Goal: Book appointment/travel/reservation

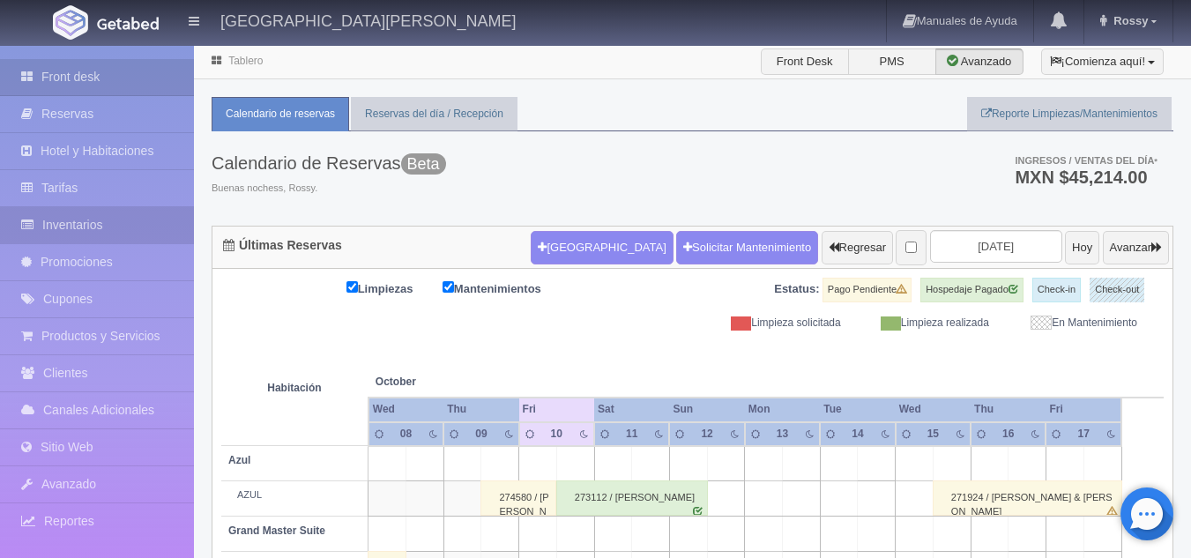
click at [132, 236] on link "Inventarios" at bounding box center [97, 225] width 194 height 36
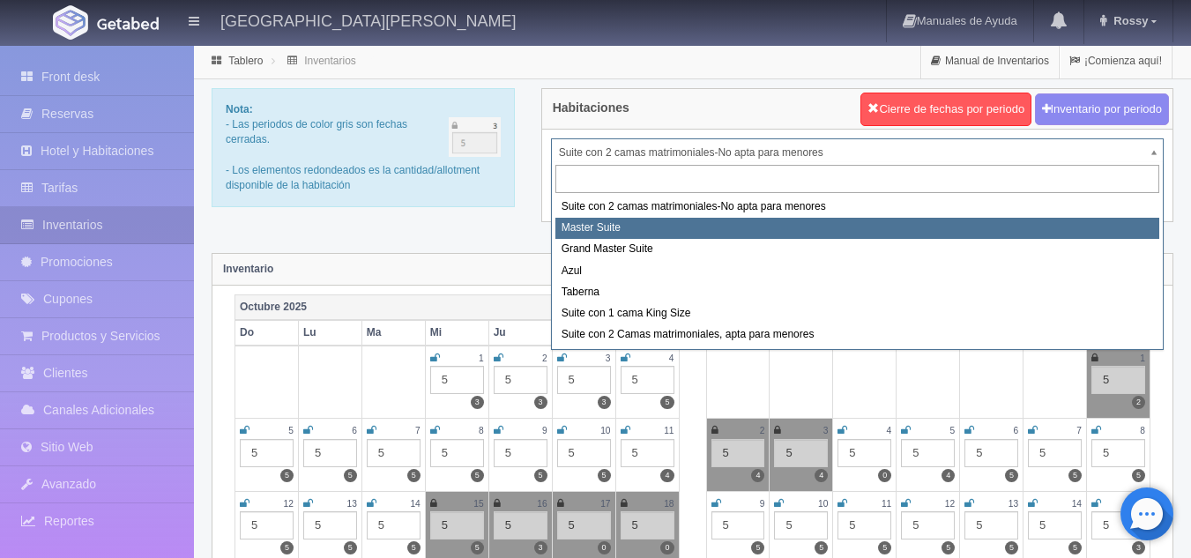
select select "1894"
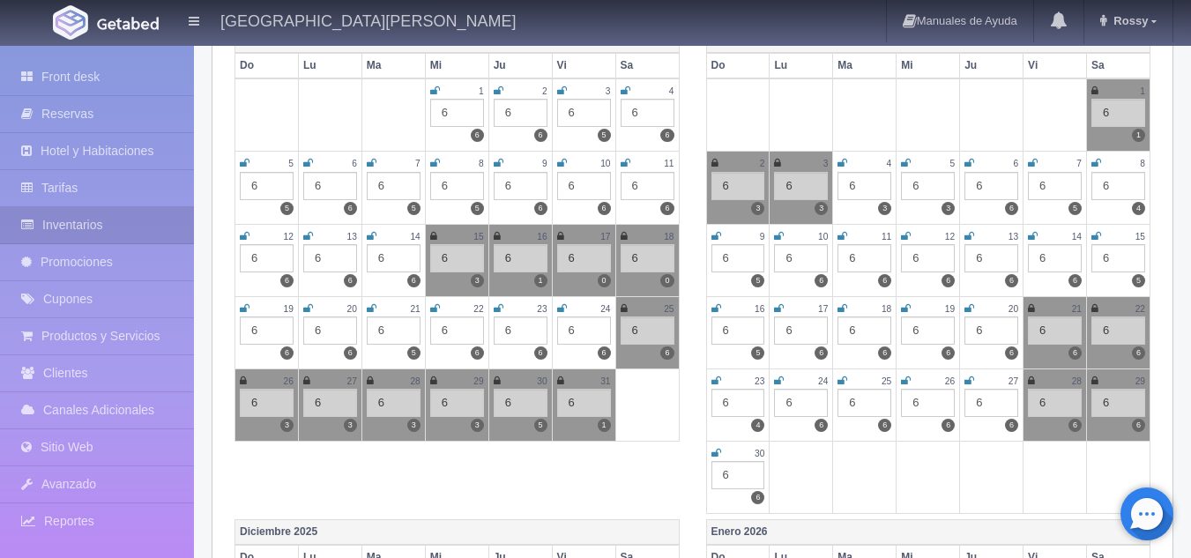
scroll to position [278, 0]
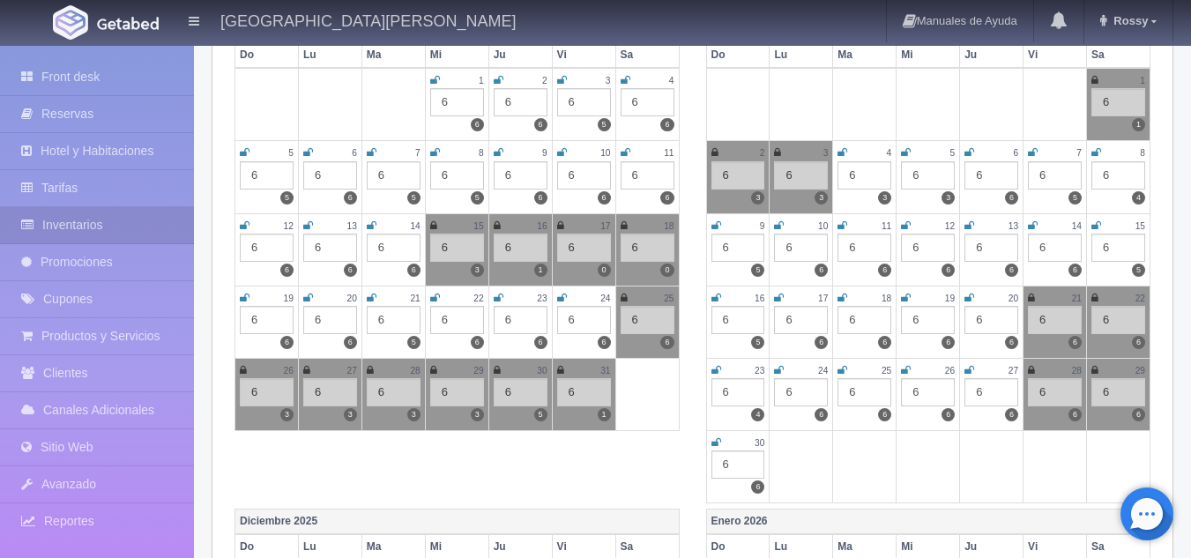
click at [558, 367] on icon at bounding box center [560, 370] width 7 height 11
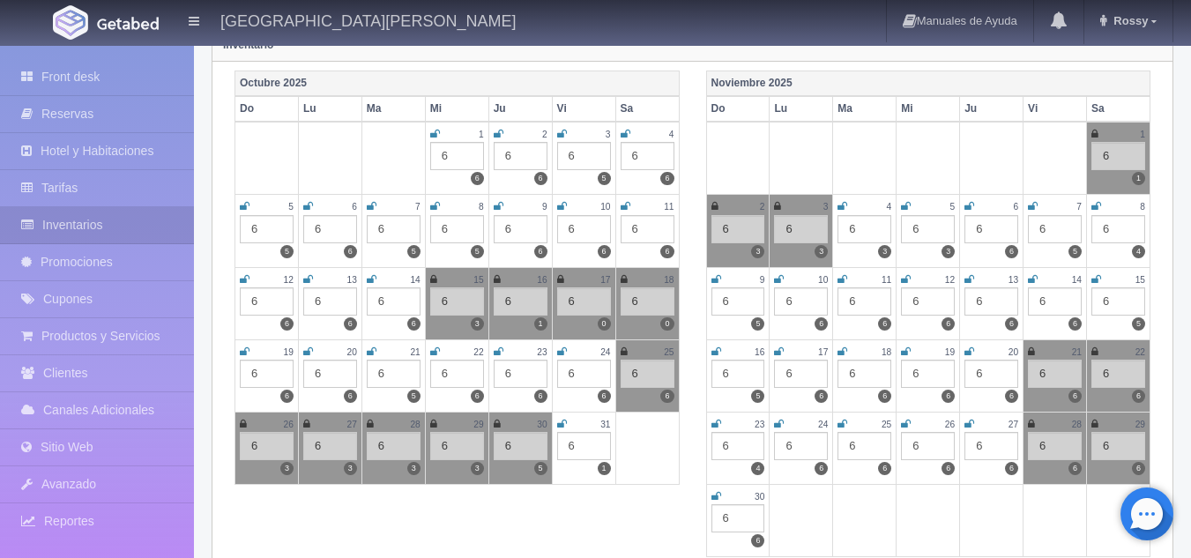
scroll to position [223, 0]
click at [1094, 135] on icon at bounding box center [1094, 135] width 7 height 11
click at [711, 206] on icon at bounding box center [714, 207] width 7 height 11
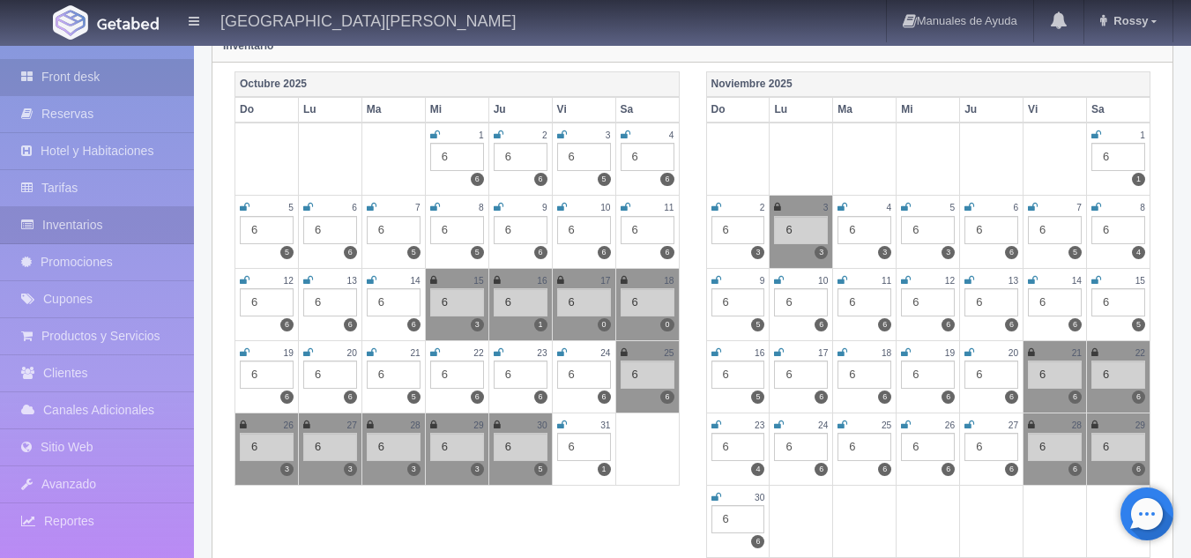
click at [95, 82] on link "Front desk" at bounding box center [97, 77] width 194 height 36
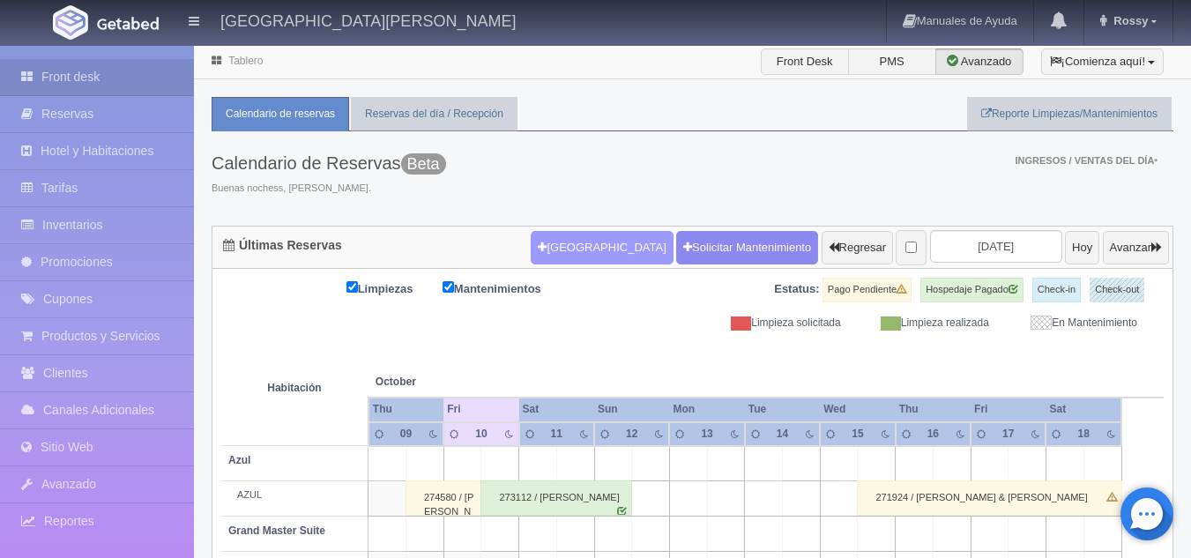
click at [567, 236] on button "Nueva Reserva" at bounding box center [602, 247] width 142 height 33
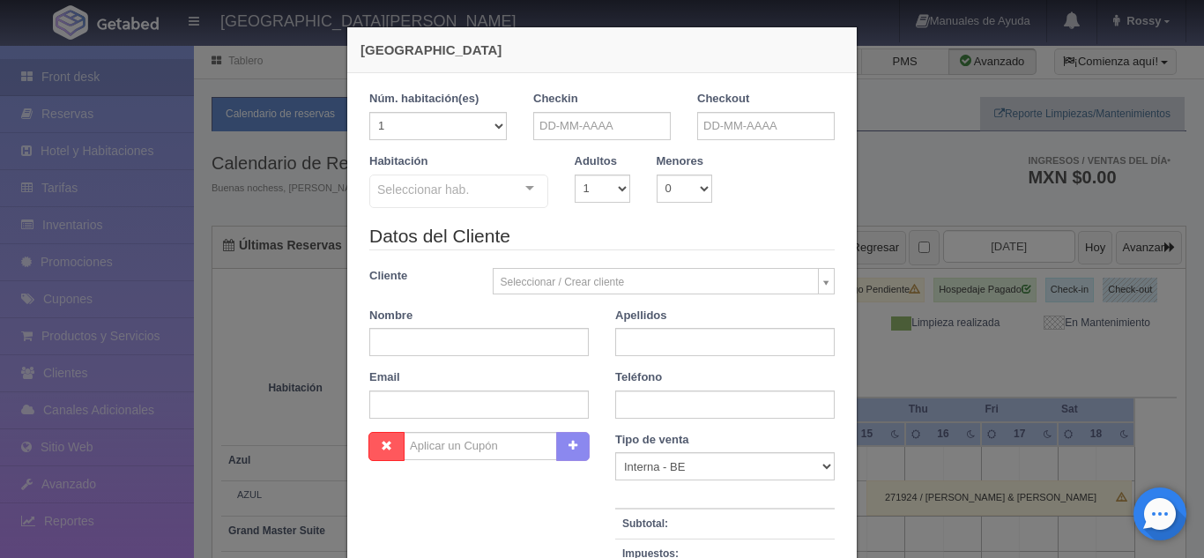
checkbox input "false"
click at [587, 137] on input "text" at bounding box center [601, 126] width 137 height 28
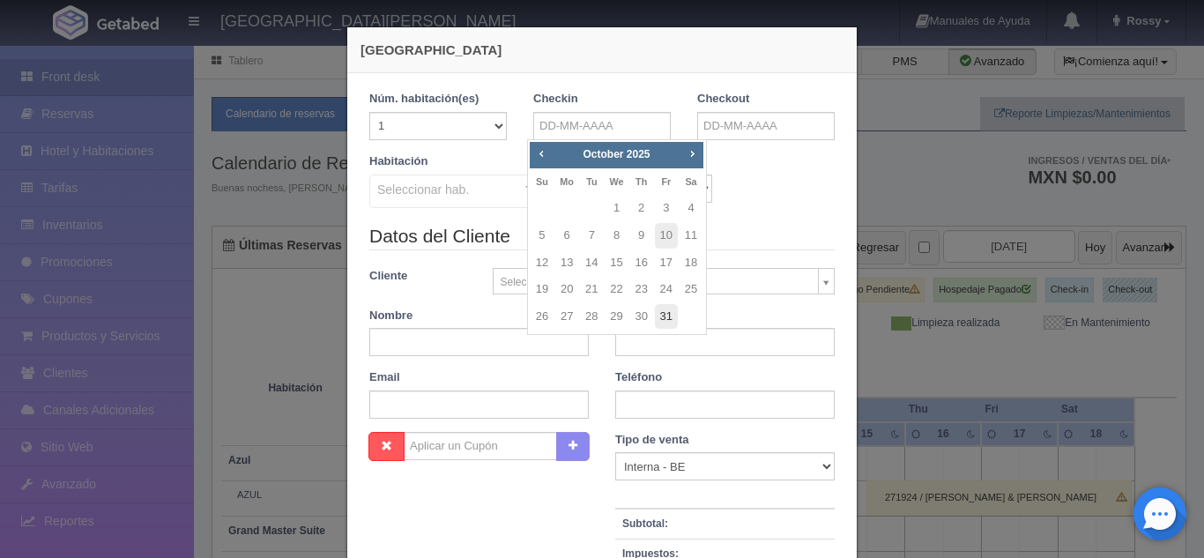
click at [672, 307] on link "31" at bounding box center [666, 317] width 23 height 26
type input "31-10-2025"
checkbox input "false"
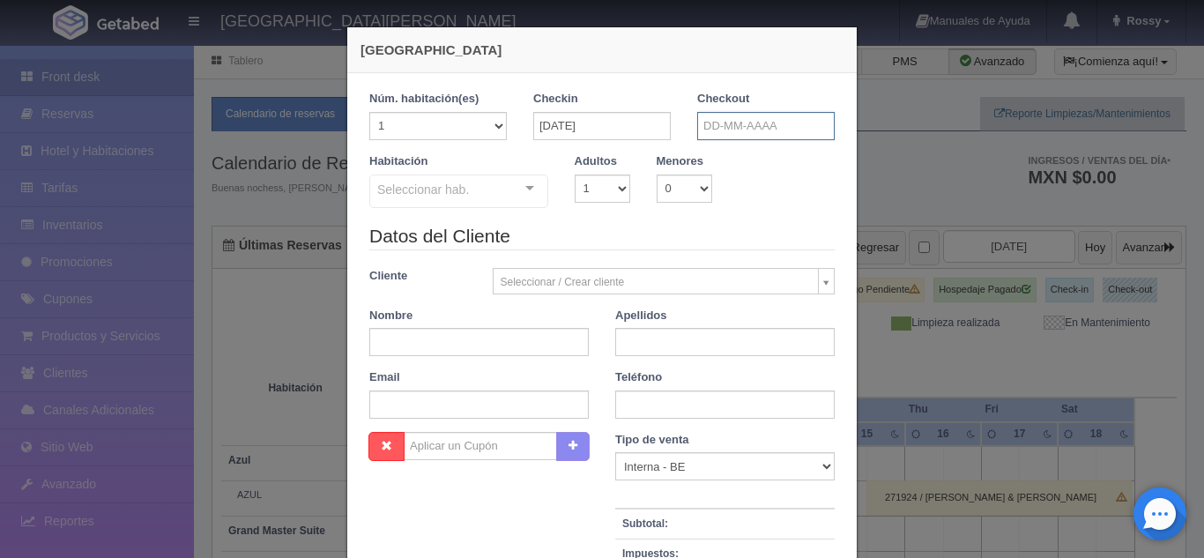
click at [752, 127] on input "text" at bounding box center [765, 126] width 137 height 28
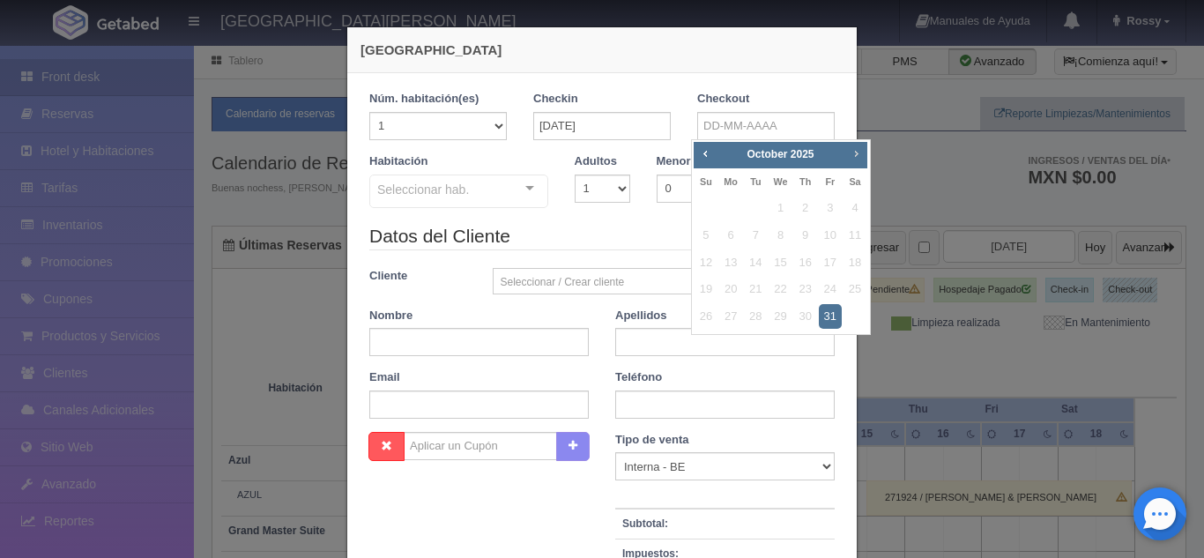
click at [857, 150] on span "Next" at bounding box center [856, 153] width 14 height 14
click at [717, 236] on link "2" at bounding box center [705, 236] width 23 height 26
type input "02-11-2025"
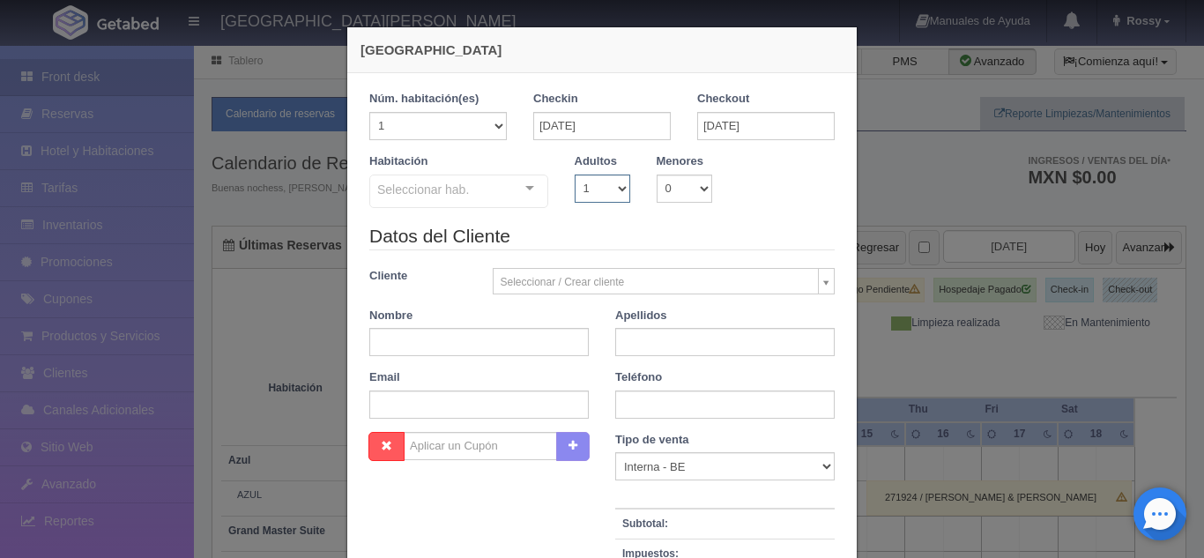
click at [617, 194] on select "1 2 3 4 5 6 7 8 9 10" at bounding box center [603, 189] width 56 height 28
click at [575, 175] on select "1 2 3 4 5 6 7 8 9 10" at bounding box center [603, 189] width 56 height 28
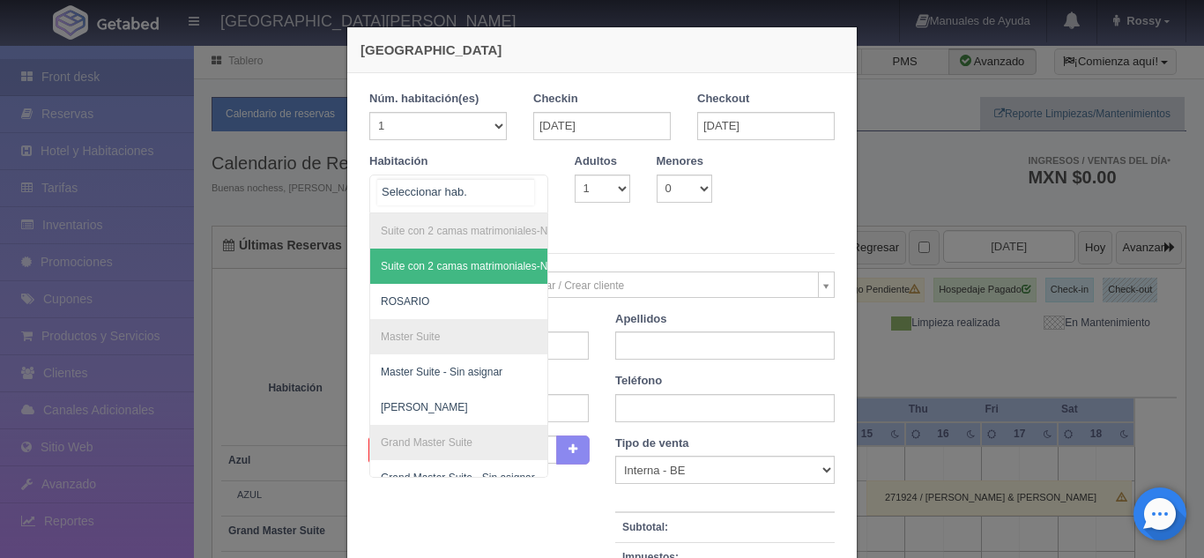
click at [518, 183] on div "Suite con 2 camas matrimoniales-No apta para menores Suite con 2 camas matrimon…" at bounding box center [458, 194] width 179 height 39
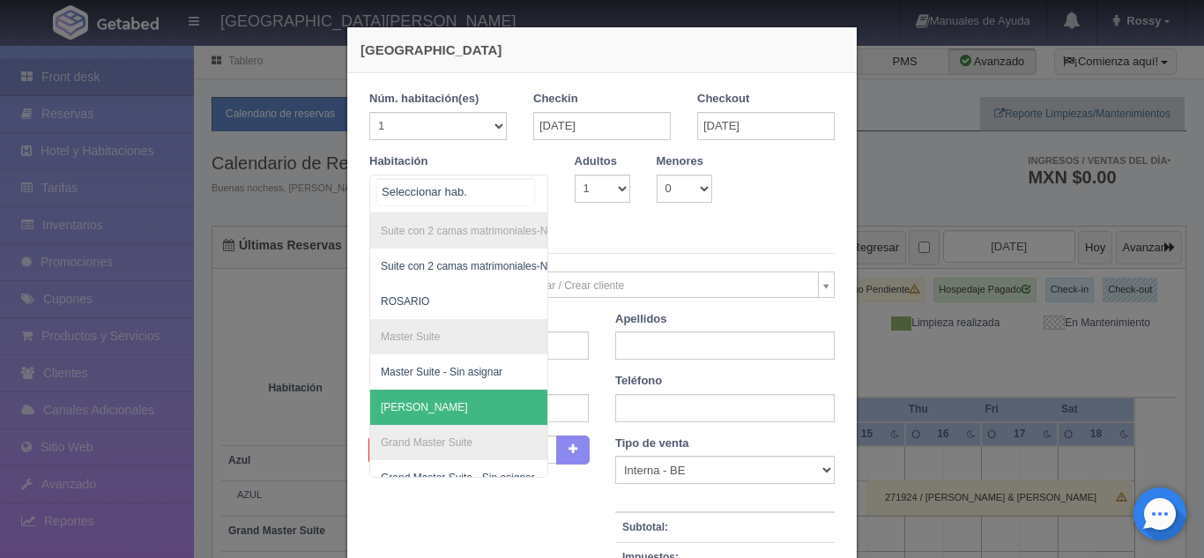
click at [406, 396] on span "[PERSON_NAME]" at bounding box center [544, 407] width 348 height 35
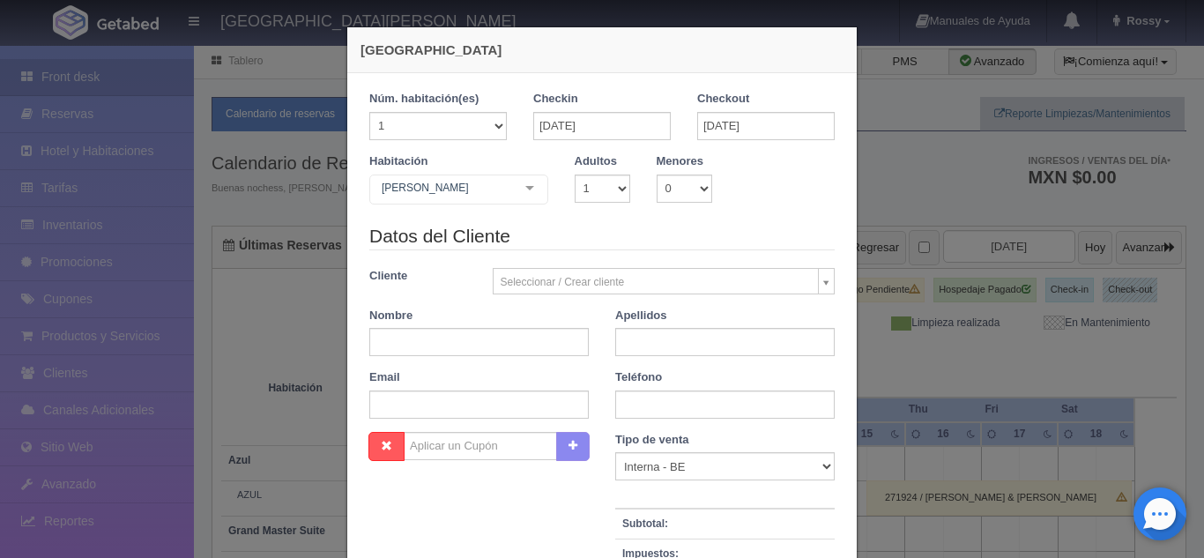
checkbox input "false"
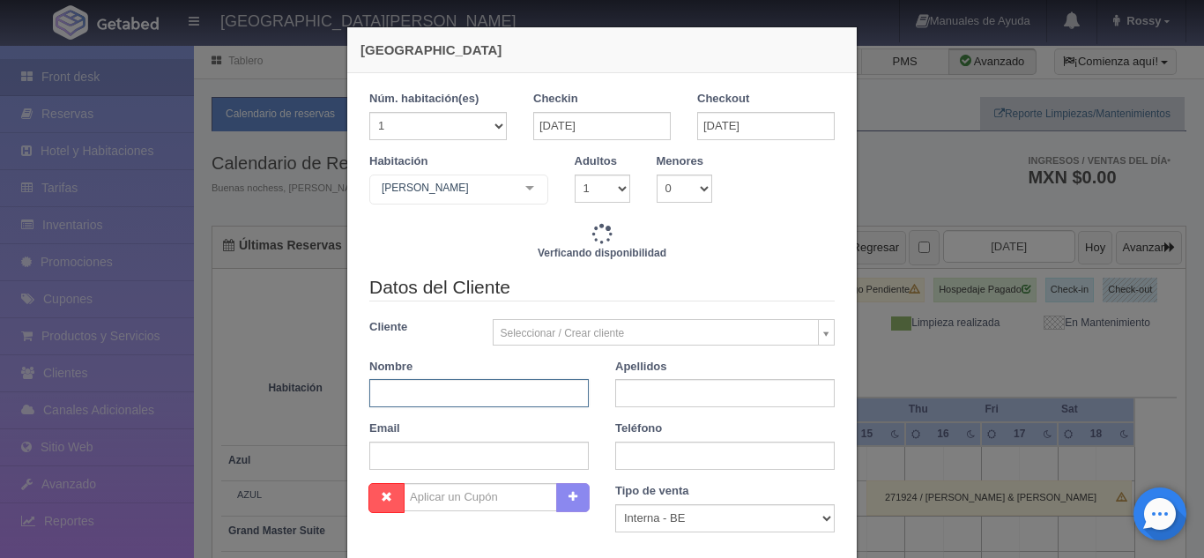
type input "12240.00"
checkbox input "false"
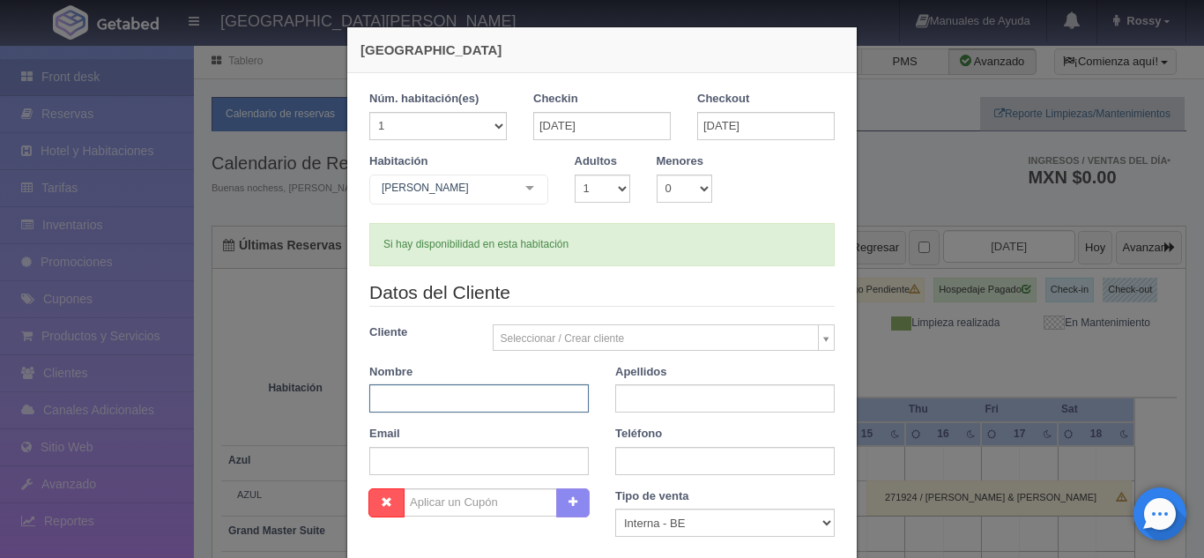
click at [536, 397] on input "text" at bounding box center [478, 398] width 219 height 28
type input "ISMAEL"
click at [663, 398] on input "text" at bounding box center [724, 398] width 219 height 28
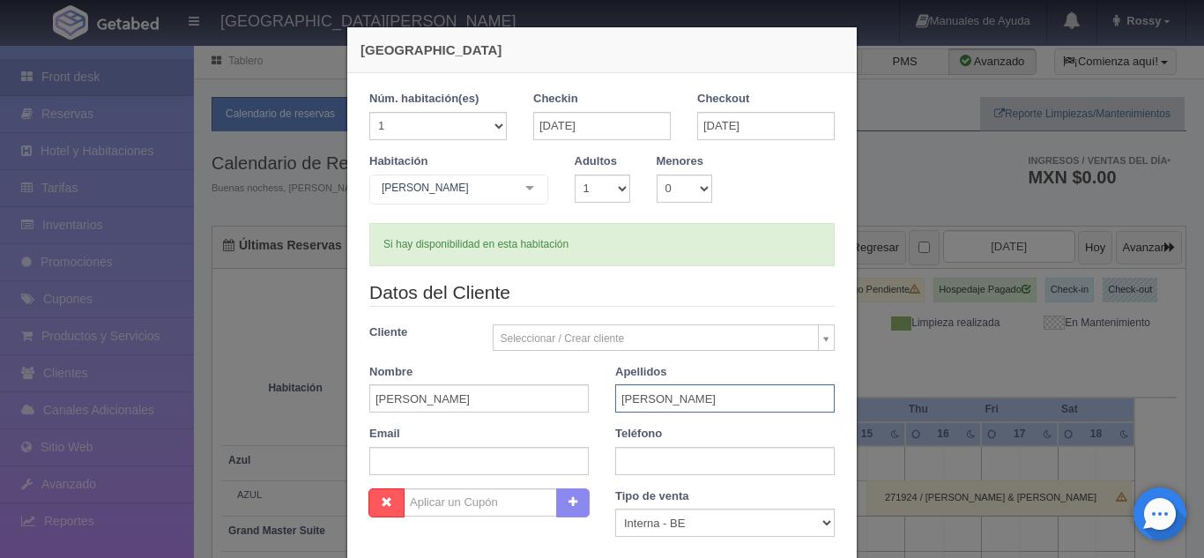
type input "JIMENEZ"
click at [655, 463] on input "text" at bounding box center [724, 461] width 219 height 28
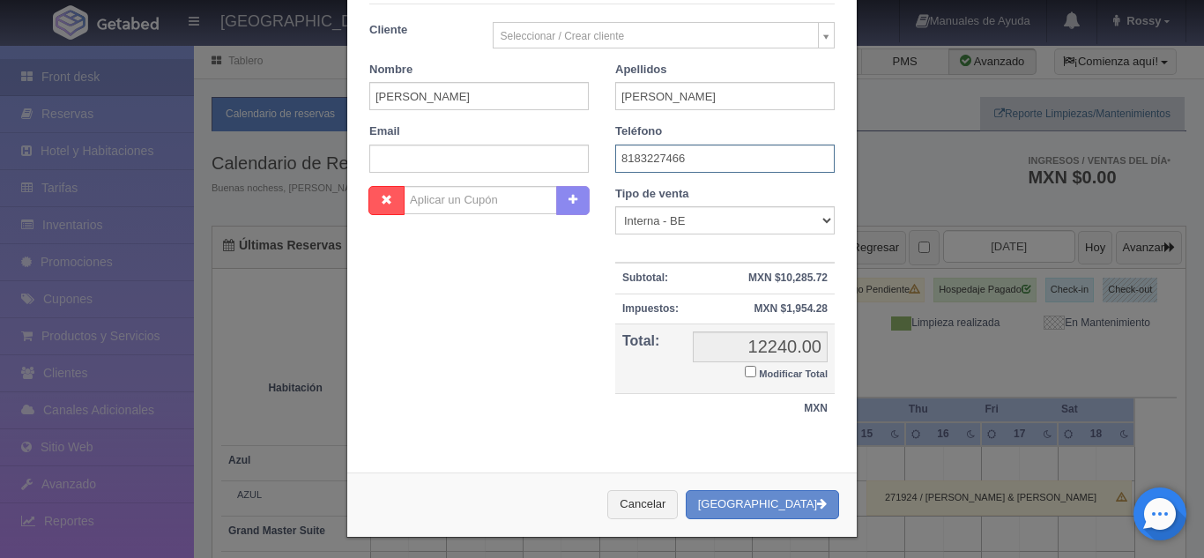
scroll to position [303, 0]
type input "8183227466"
click at [759, 499] on button "[GEOGRAPHIC_DATA]" at bounding box center [762, 503] width 153 height 29
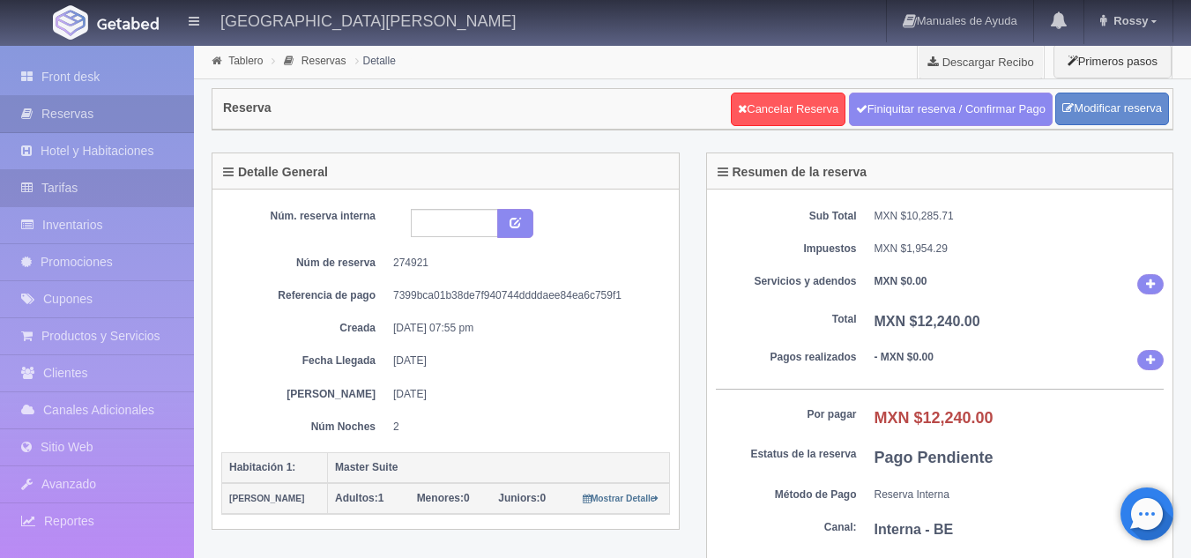
click at [112, 203] on link "Tarifas" at bounding box center [97, 188] width 194 height 36
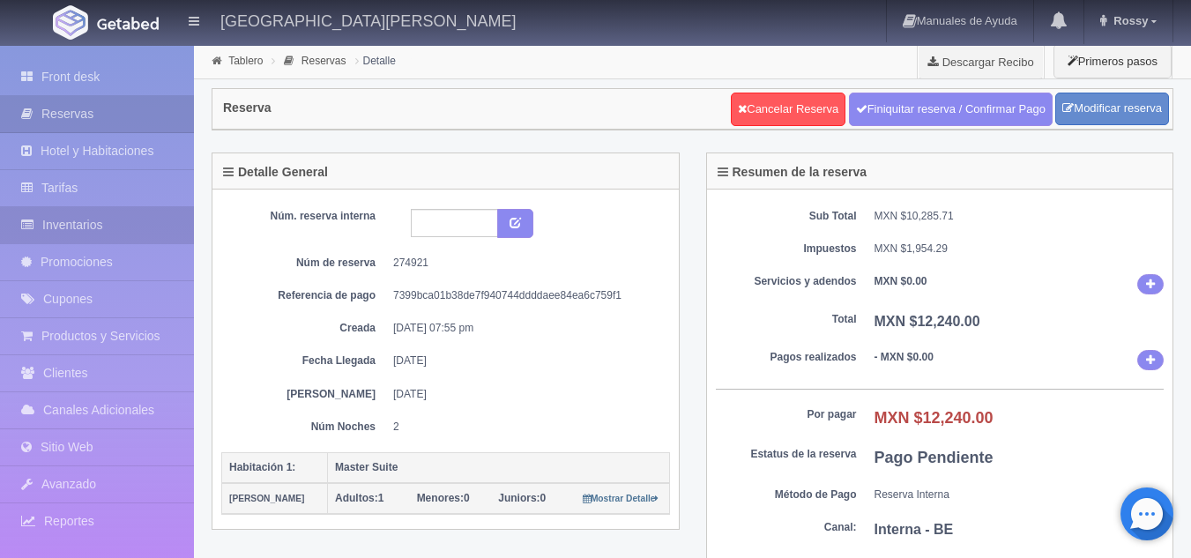
click at [116, 214] on link "Inventarios" at bounding box center [97, 225] width 194 height 36
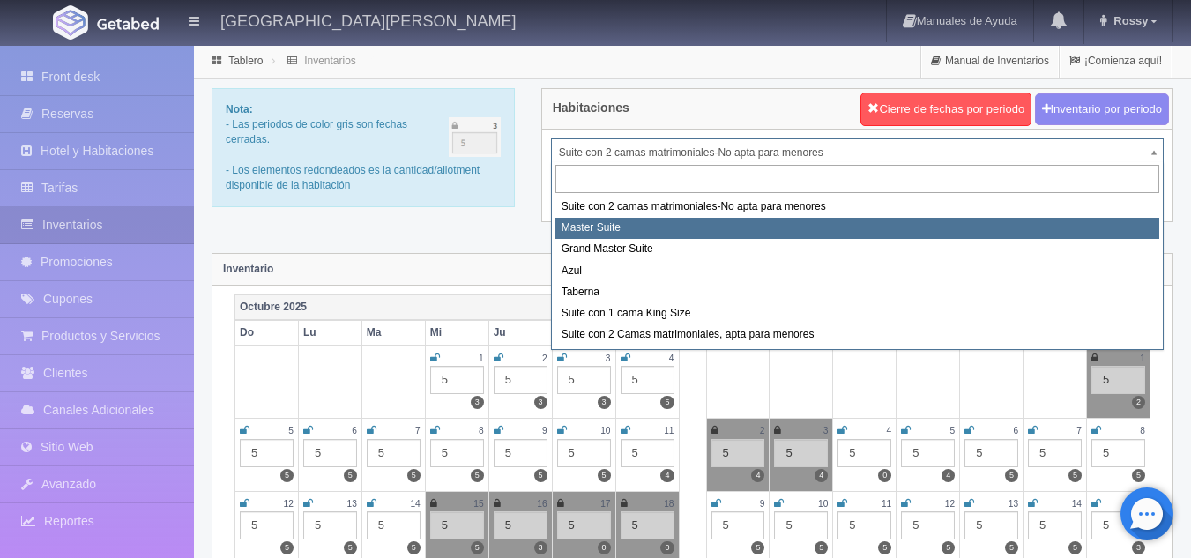
select select "1894"
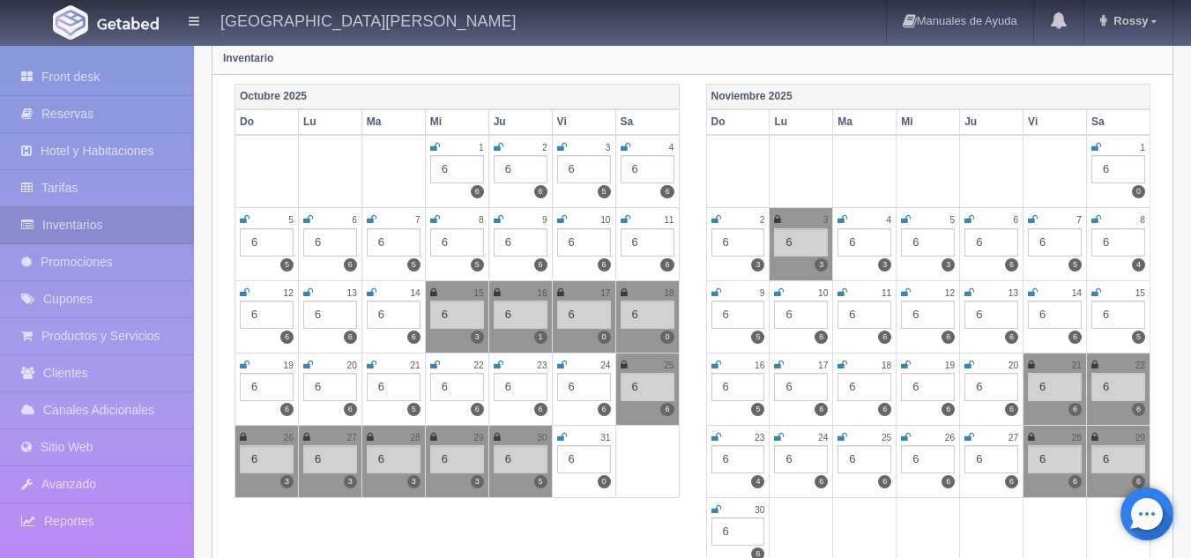
scroll to position [220, 0]
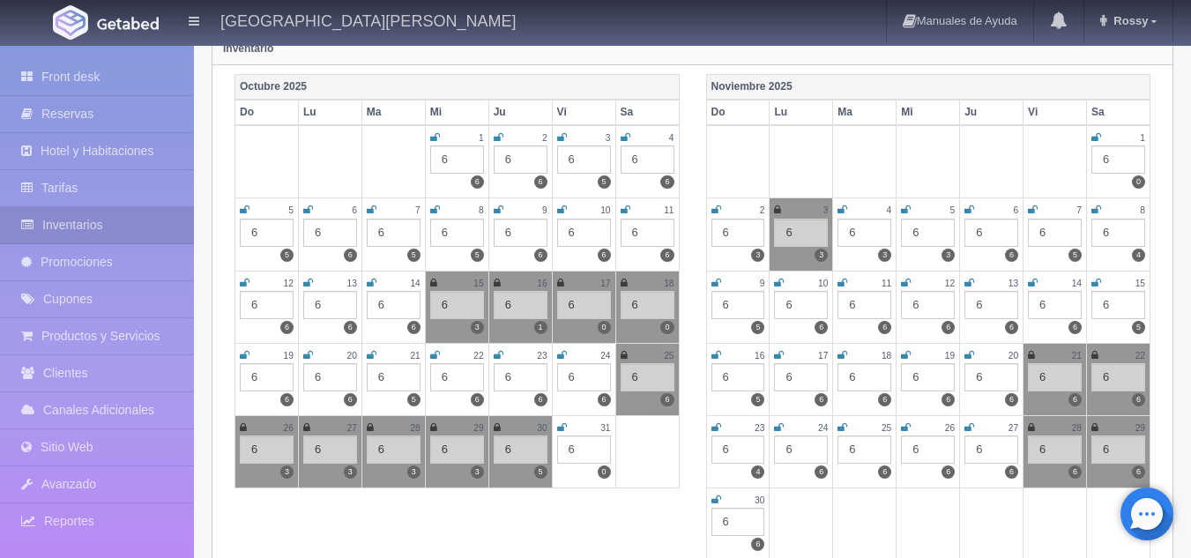
click at [561, 427] on icon at bounding box center [562, 427] width 10 height 11
click at [720, 208] on icon at bounding box center [716, 209] width 10 height 11
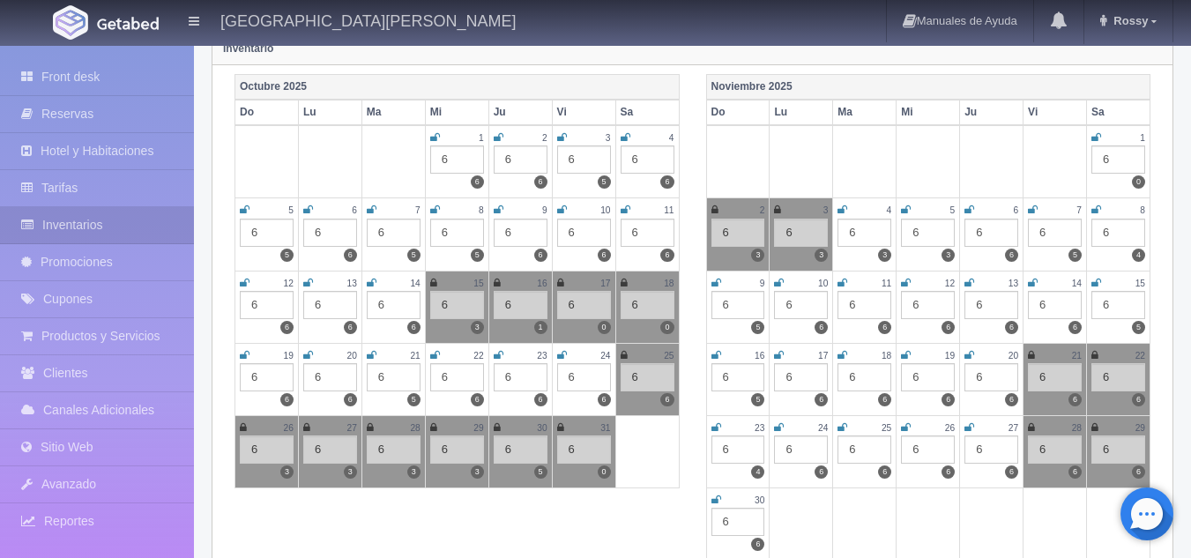
click at [1095, 135] on icon at bounding box center [1096, 137] width 10 height 11
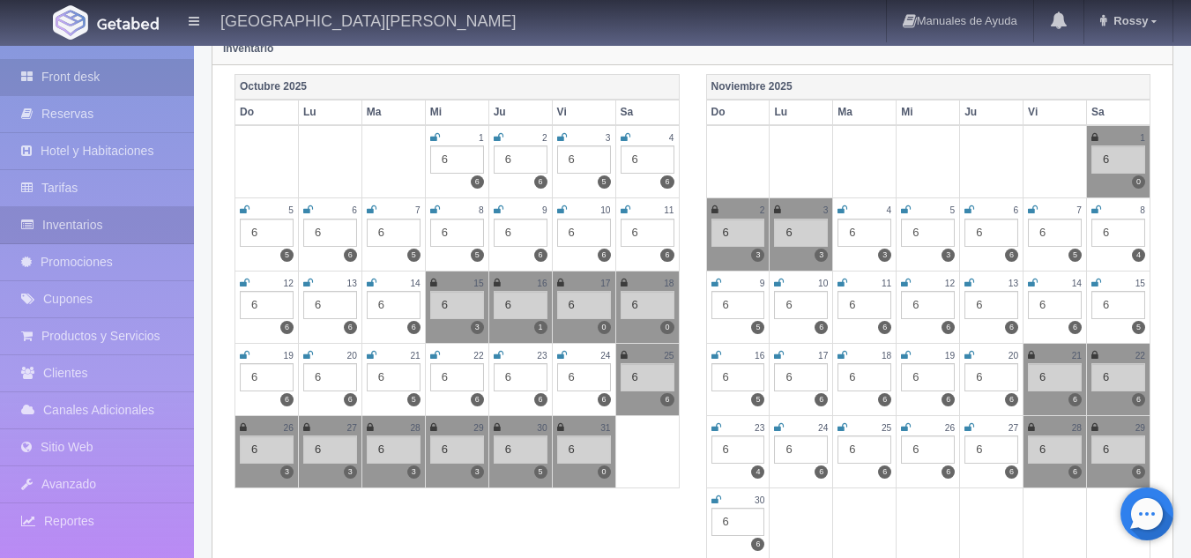
click at [96, 75] on link "Front desk" at bounding box center [97, 77] width 194 height 36
